Goal: Information Seeking & Learning: Learn about a topic

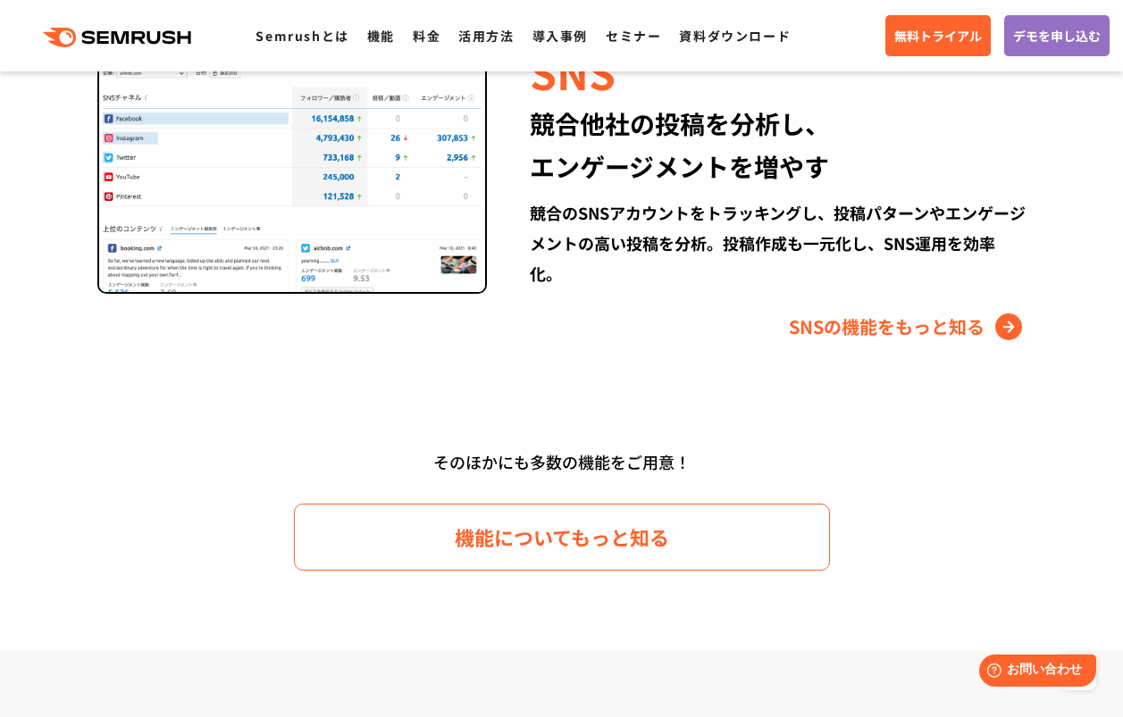
scroll to position [2502, 0]
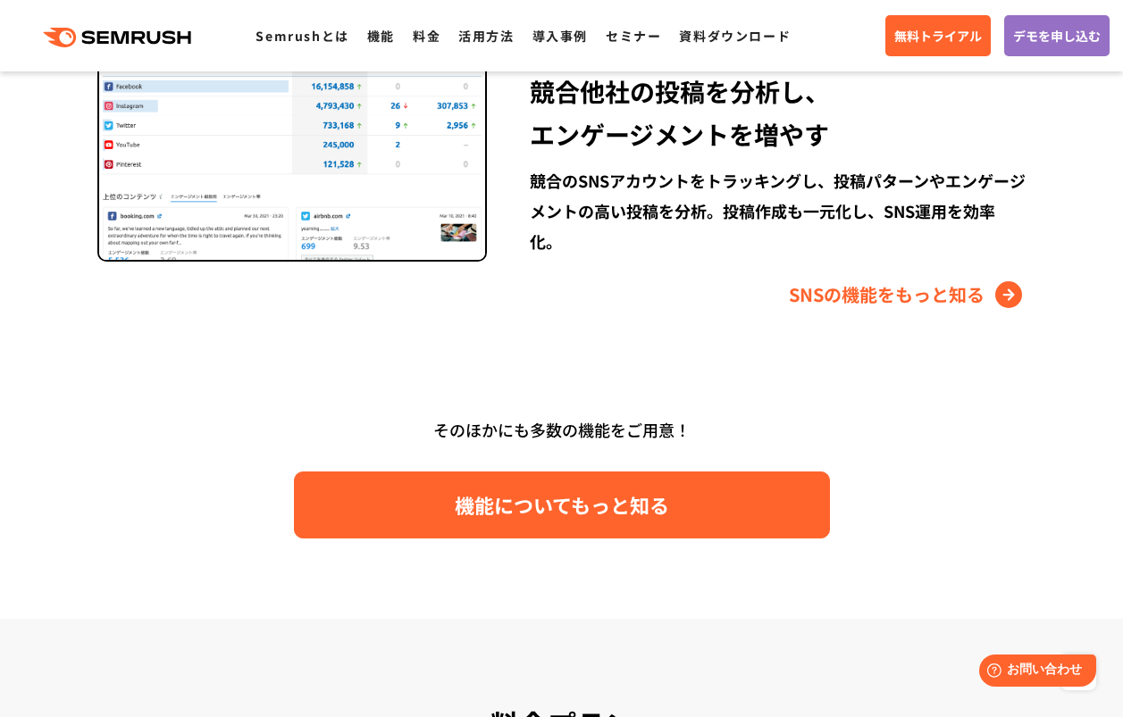
click at [534, 511] on span "機能についてもっと知る" at bounding box center [562, 505] width 214 height 31
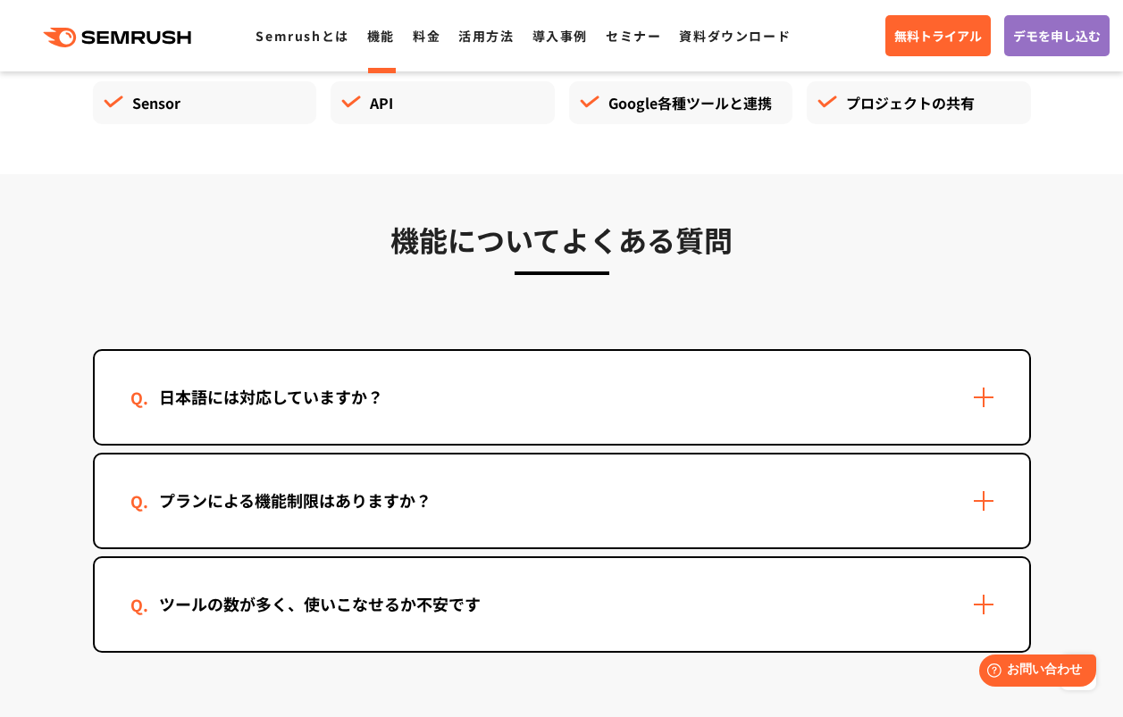
scroll to position [5271, 0]
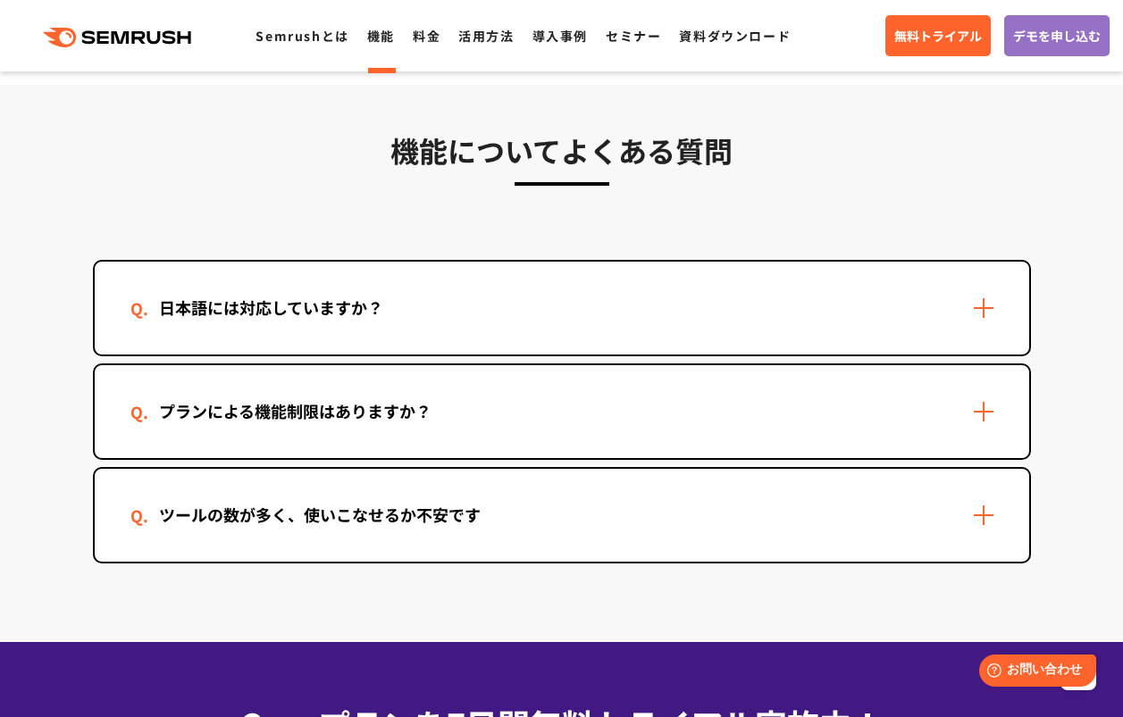
click at [978, 417] on div "プランによる機能制限はありますか？" at bounding box center [562, 411] width 935 height 93
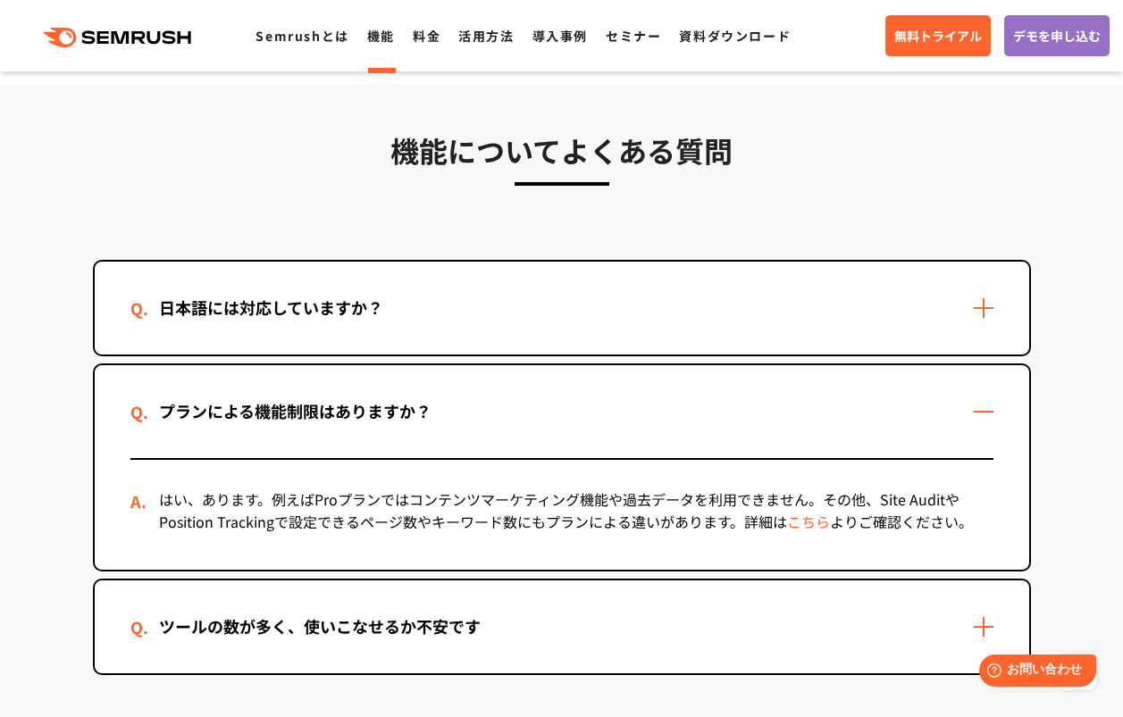
click at [978, 417] on div "プランによる機能制限はありますか？" at bounding box center [562, 411] width 935 height 93
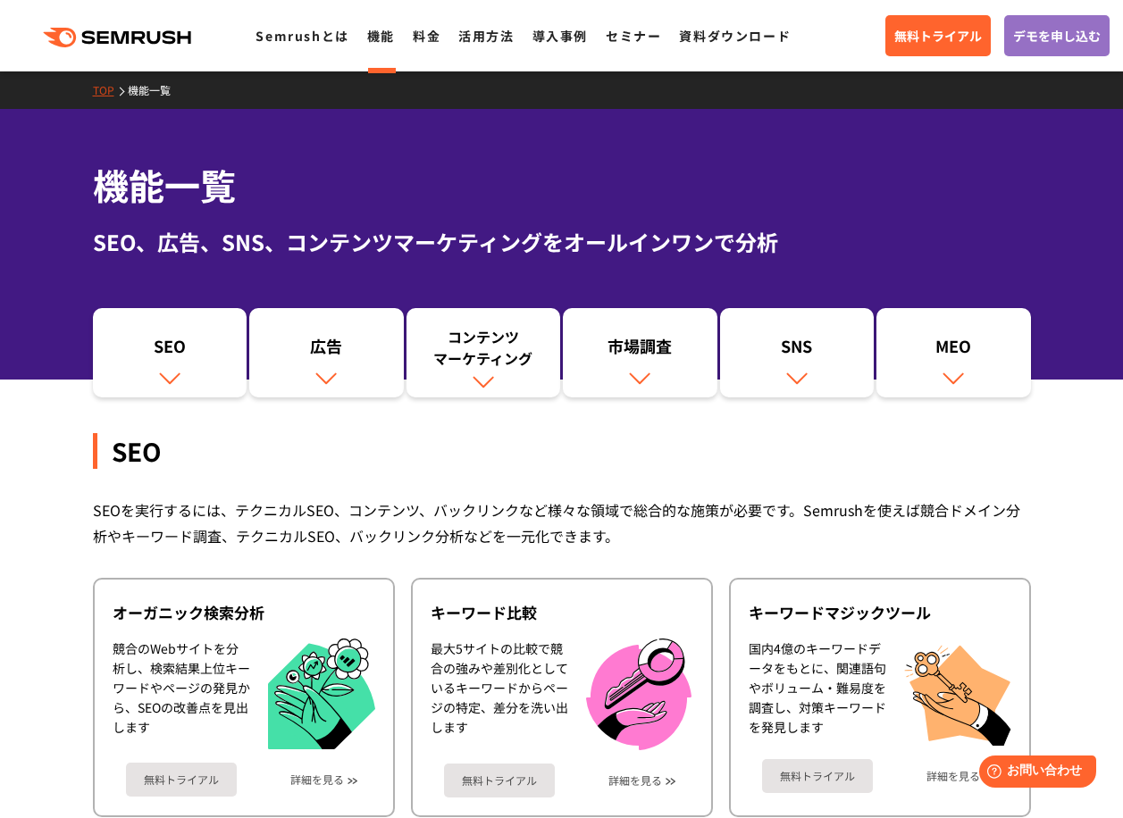
scroll to position [0, 0]
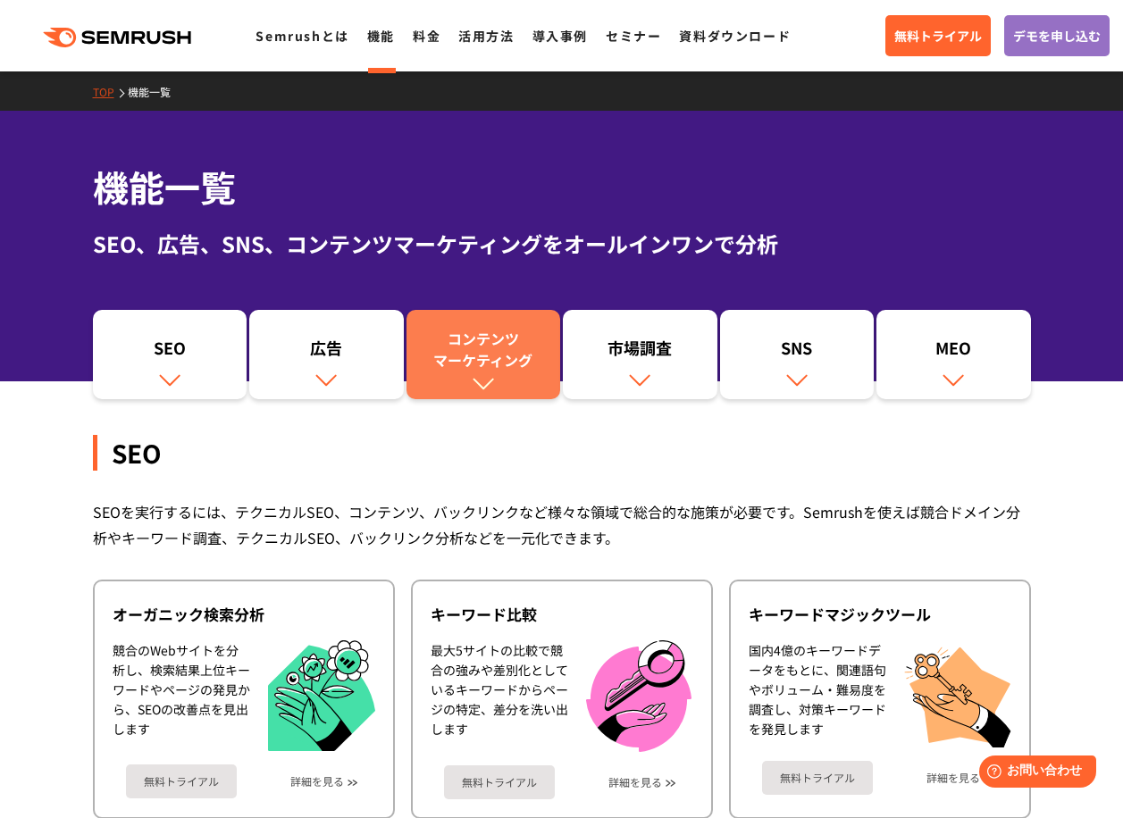
click at [486, 343] on div "コンテンツ マーケティング" at bounding box center [483, 349] width 137 height 43
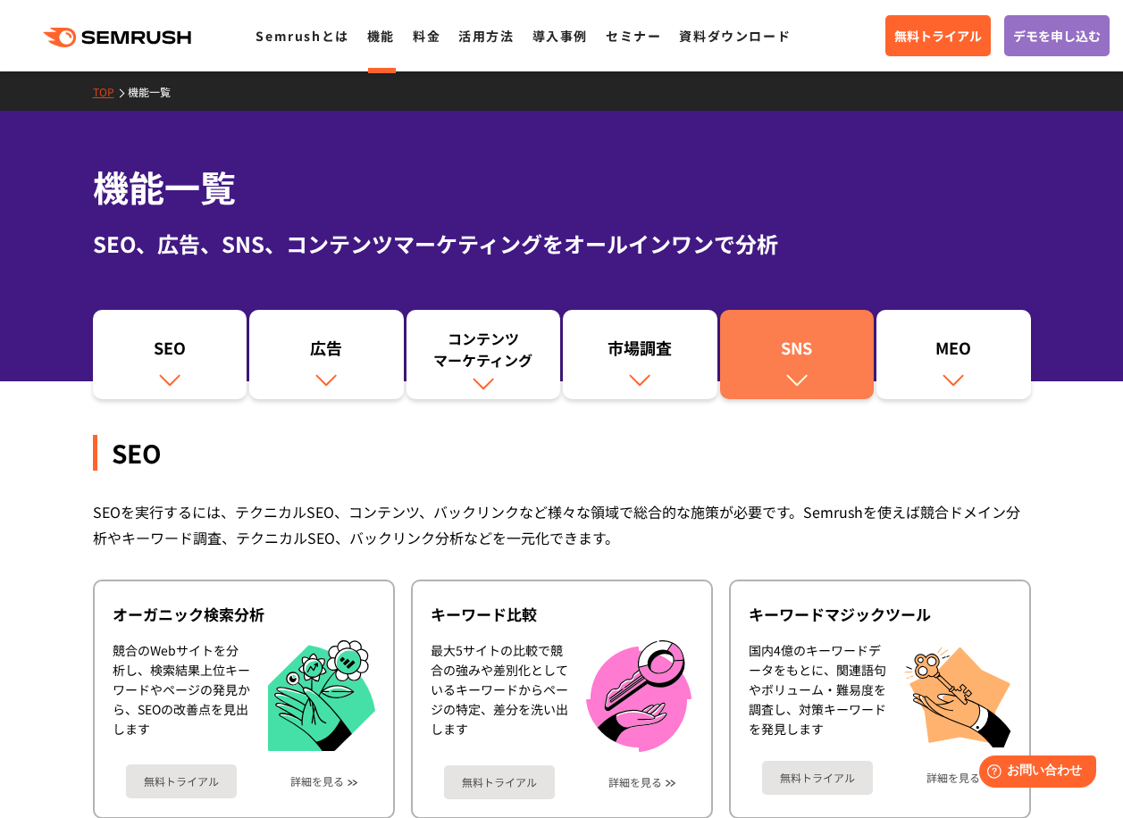
click at [800, 373] on img at bounding box center [796, 379] width 23 height 23
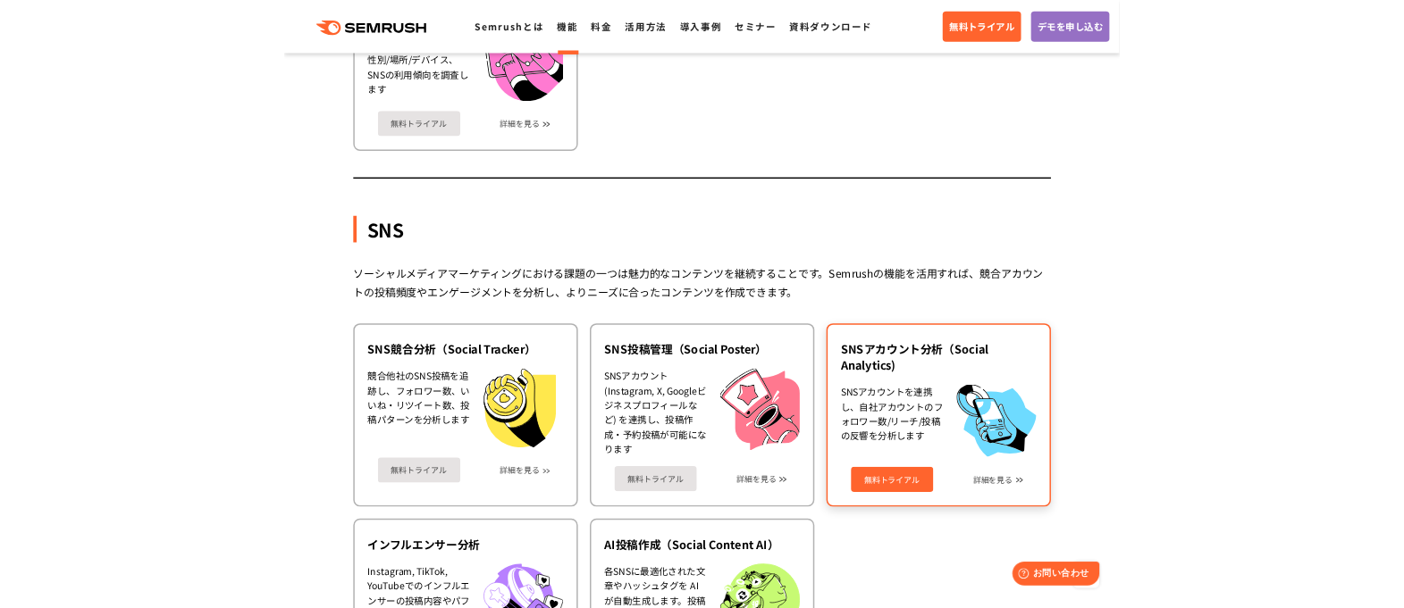
scroll to position [3741, 0]
